Goal: Check status: Check status

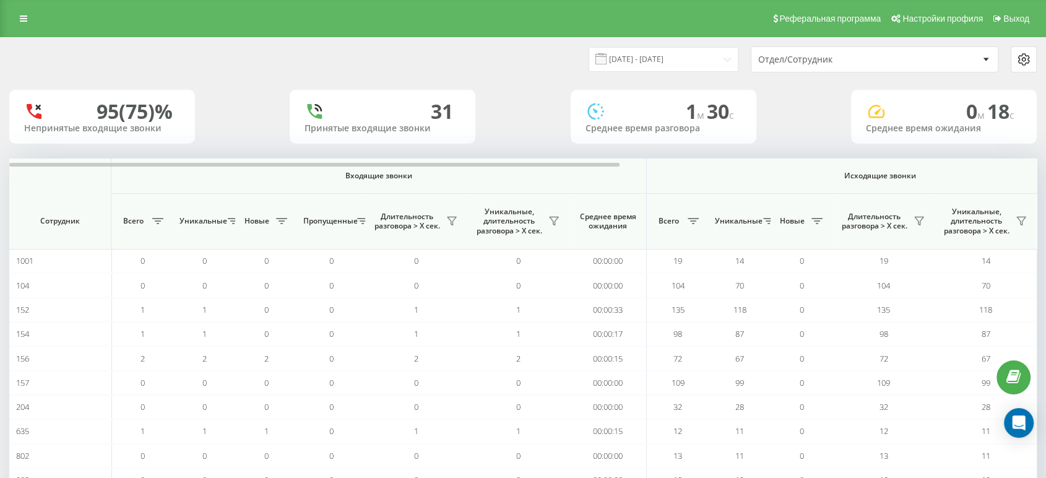
click at [852, 73] on div "[DATE] - [DATE] Отдел/[GEOGRAPHIC_DATA]" at bounding box center [523, 59] width 1045 height 43
click at [837, 63] on div "Отдел/Сотрудник" at bounding box center [832, 59] width 148 height 11
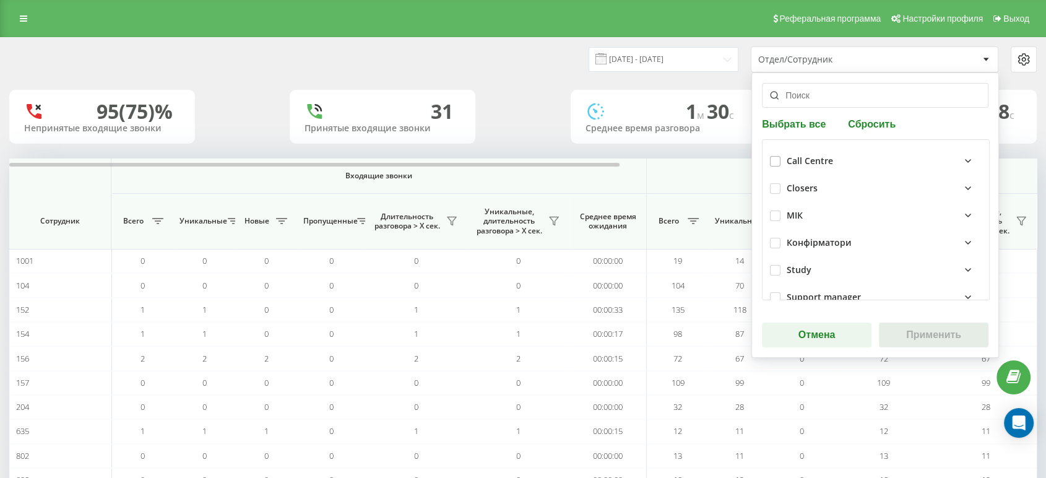
click at [772, 153] on div "Call Centre" at bounding box center [876, 160] width 212 height 27
click at [772, 156] on label at bounding box center [775, 156] width 11 height 0
checkbox input "true"
click at [911, 332] on button "Применить" at bounding box center [934, 334] width 110 height 25
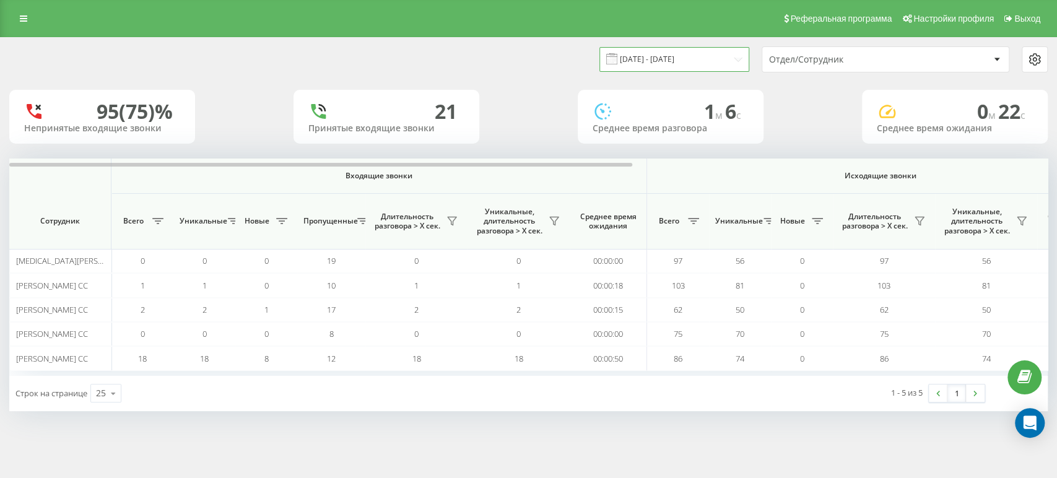
click at [684, 63] on input "[DATE] - [DATE]" at bounding box center [674, 59] width 150 height 24
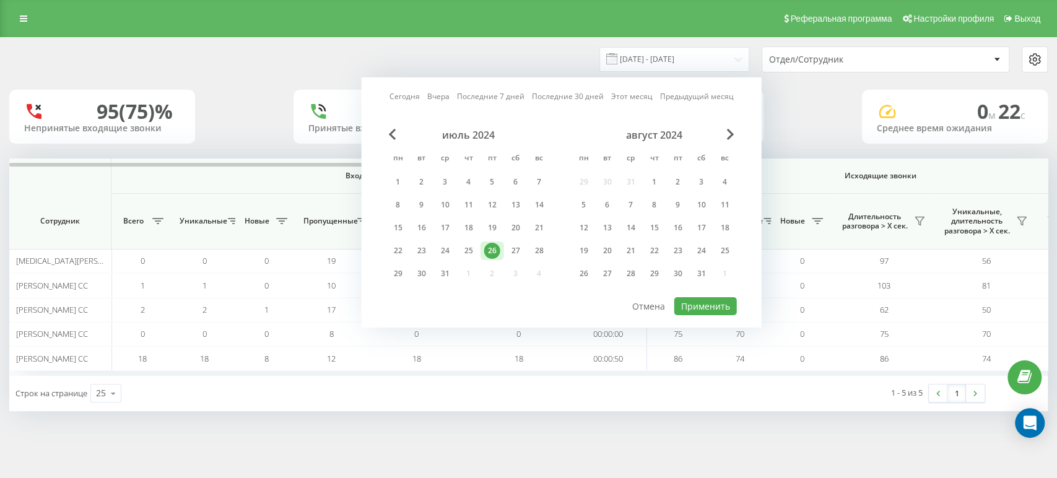
click at [418, 101] on link "Сегодня" at bounding box center [404, 96] width 30 height 12
click at [687, 305] on button "Применить" at bounding box center [705, 306] width 63 height 18
type input "[DATE] - [DATE]"
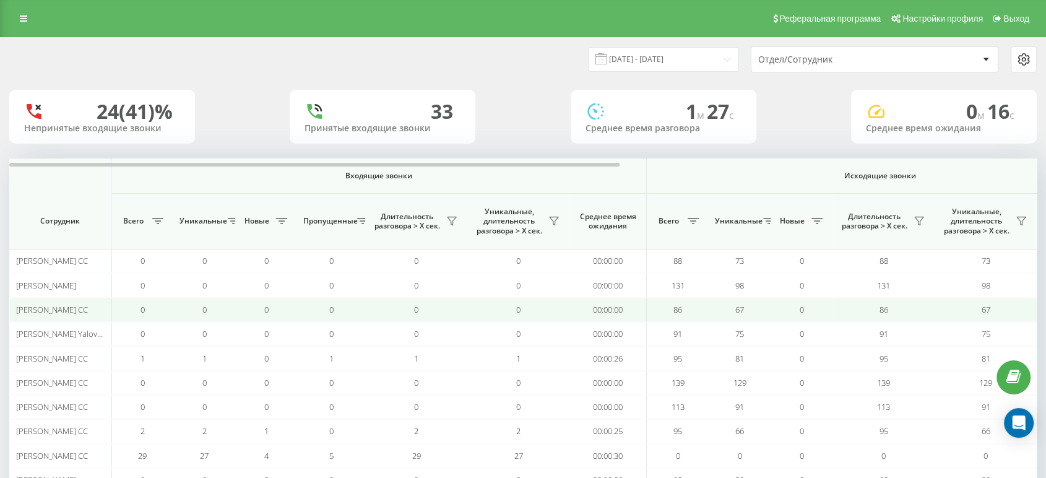
scroll to position [97, 0]
